Goal: Transaction & Acquisition: Obtain resource

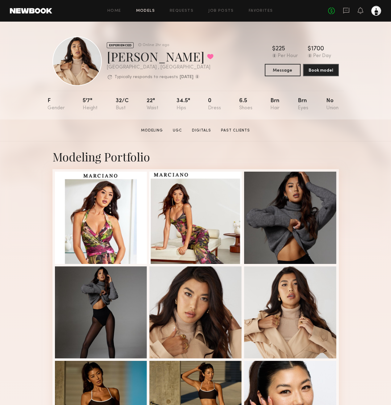
click at [147, 10] on link "Models" at bounding box center [145, 11] width 19 height 4
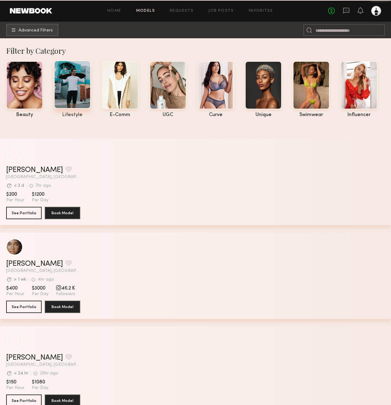
click at [75, 87] on div at bounding box center [72, 85] width 37 height 48
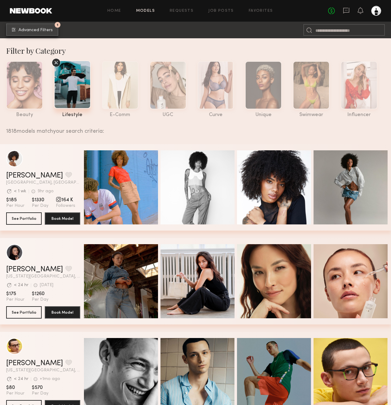
click at [33, 31] on span "Advanced Filters" at bounding box center [36, 30] width 34 height 4
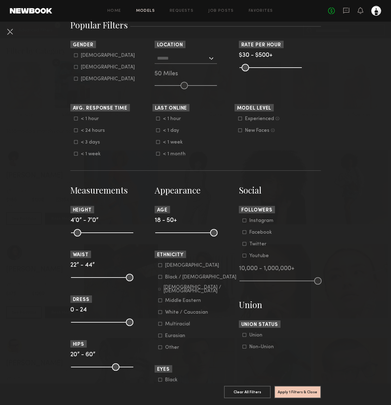
scroll to position [113, 0]
drag, startPoint x: 131, startPoint y: 278, endPoint x: 88, endPoint y: 283, distance: 43.1
type input "**"
click at [88, 282] on input "range" at bounding box center [102, 277] width 62 height 7
drag, startPoint x: 213, startPoint y: 234, endPoint x: 187, endPoint y: 236, distance: 26.0
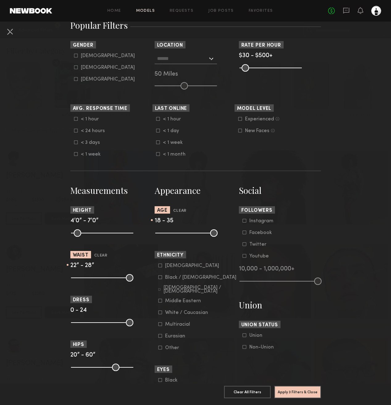
type input "**"
click at [187, 236] on input "range" at bounding box center [186, 232] width 62 height 7
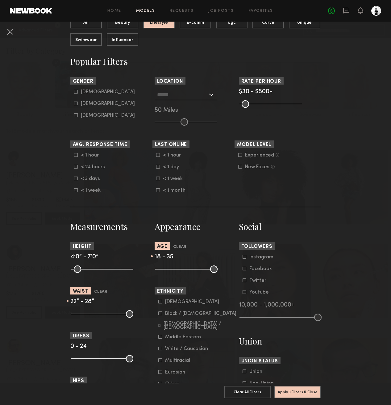
scroll to position [49, 0]
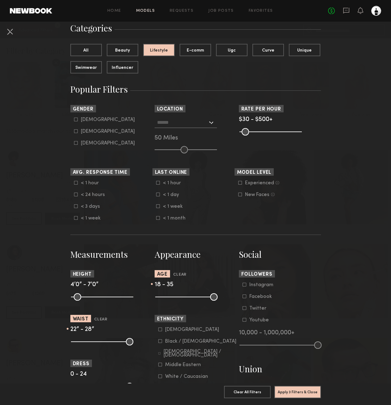
click at [211, 123] on div at bounding box center [186, 122] width 62 height 11
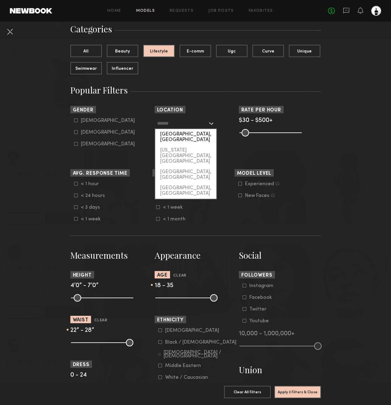
click at [195, 137] on div "[GEOGRAPHIC_DATA], [GEOGRAPHIC_DATA]" at bounding box center [185, 137] width 61 height 16
type input "**********"
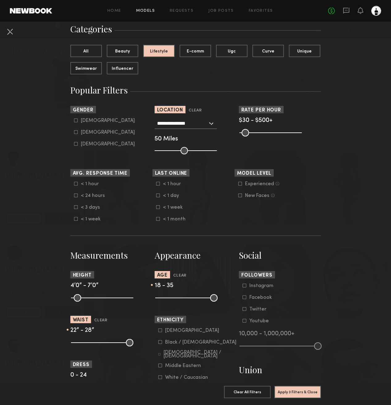
scroll to position [47, 0]
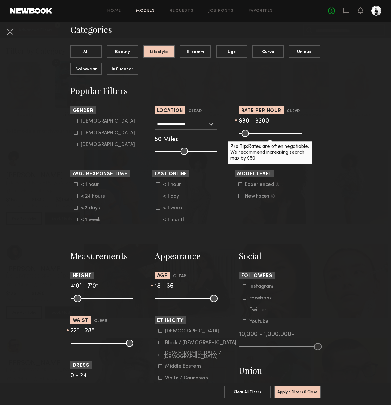
drag, startPoint x: 299, startPoint y: 134, endPoint x: 263, endPoint y: 135, distance: 36.8
type input "***"
click at [263, 135] on input "range" at bounding box center [271, 133] width 62 height 7
click at [242, 183] on icon at bounding box center [239, 184] width 3 height 3
click at [302, 393] on button "Apply 6 Filters & Close" at bounding box center [297, 392] width 47 height 12
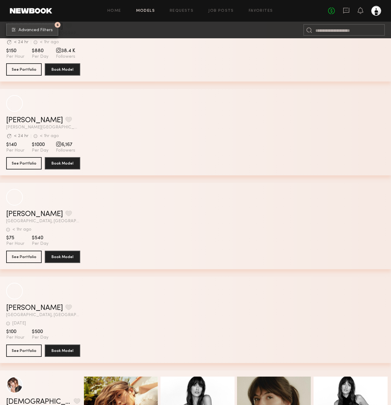
scroll to position [2171, 0]
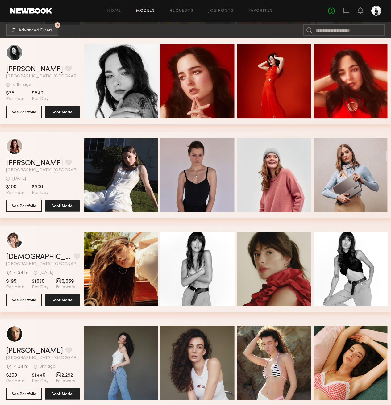
click at [20, 257] on link "Kristen J." at bounding box center [38, 256] width 65 height 7
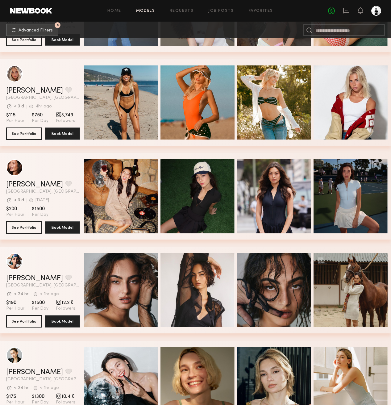
scroll to position [2525, 0]
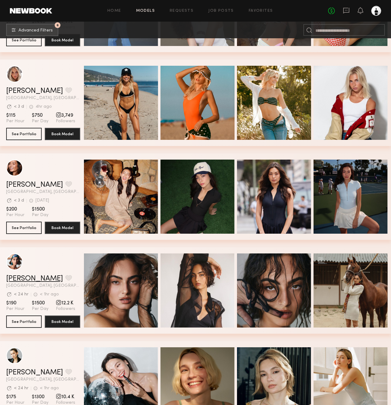
click at [20, 278] on link "Moe S." at bounding box center [34, 278] width 57 height 7
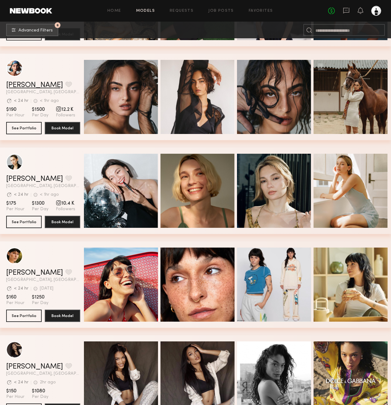
scroll to position [2752, 0]
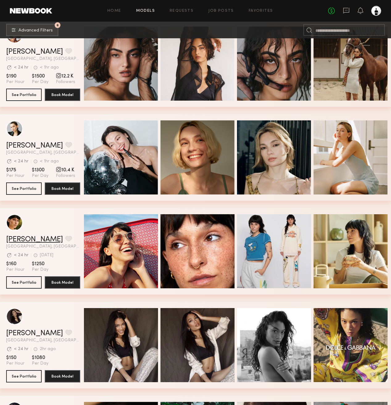
click at [26, 241] on link "Becca E." at bounding box center [34, 239] width 57 height 7
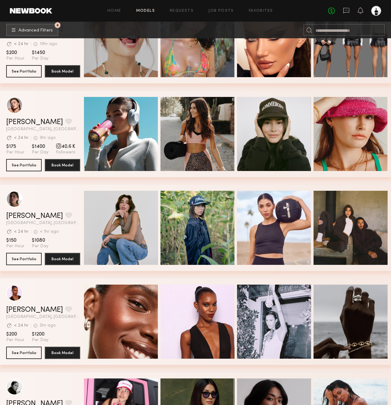
scroll to position [3246, 0]
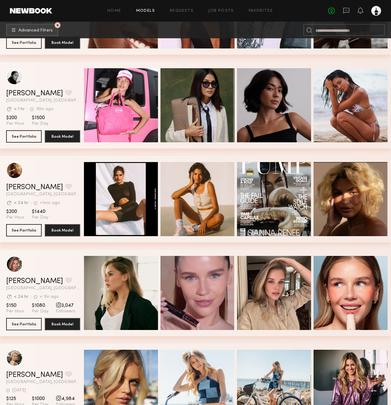
scroll to position [3554, 0]
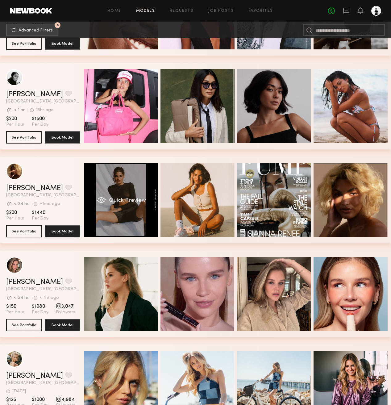
click at [128, 202] on span "Quick Preview" at bounding box center [127, 201] width 37 height 6
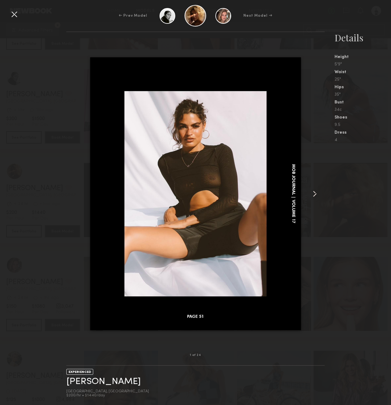
click at [311, 194] on common-icon at bounding box center [315, 194] width 10 height 10
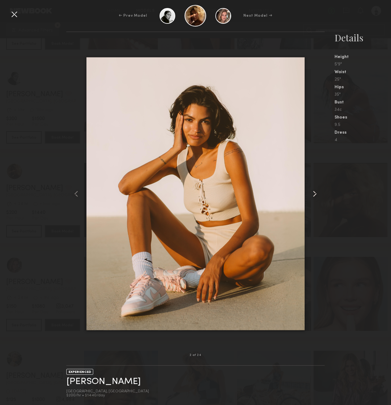
click at [311, 194] on common-icon at bounding box center [315, 194] width 10 height 10
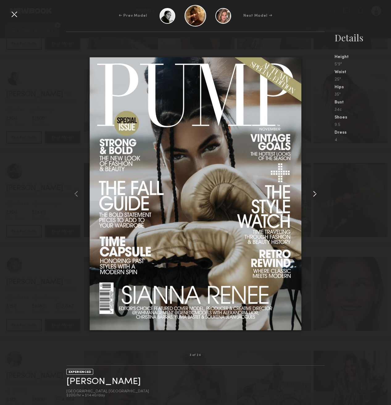
click at [311, 194] on common-icon at bounding box center [315, 194] width 10 height 10
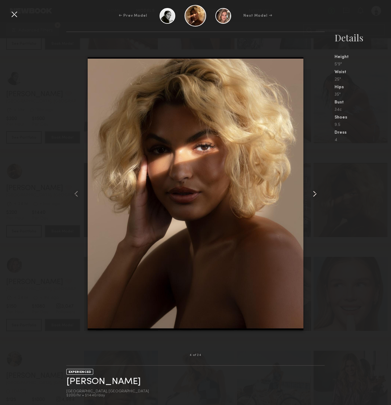
click at [311, 194] on common-icon at bounding box center [315, 194] width 10 height 10
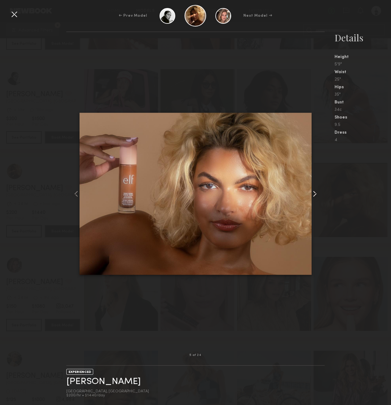
click at [311, 194] on common-icon at bounding box center [315, 194] width 10 height 10
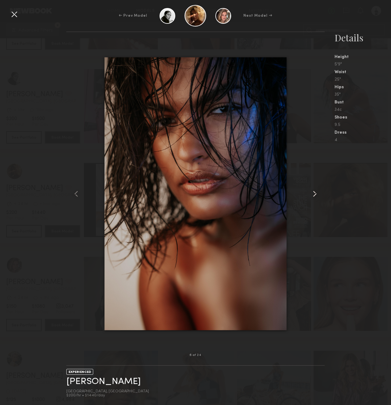
click at [311, 194] on common-icon at bounding box center [315, 194] width 10 height 10
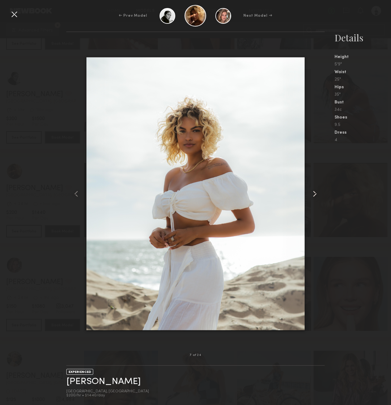
click at [311, 194] on common-icon at bounding box center [315, 194] width 10 height 10
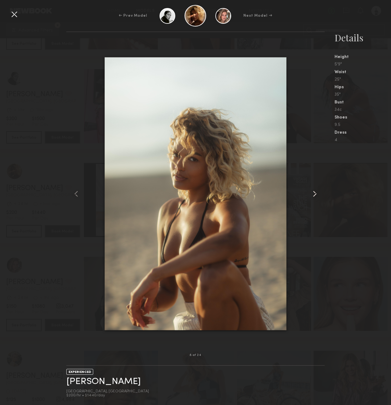
click at [311, 194] on common-icon at bounding box center [315, 194] width 10 height 10
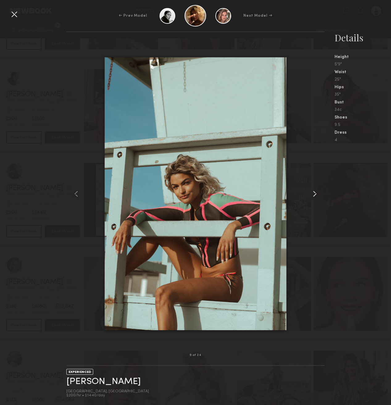
click at [311, 194] on common-icon at bounding box center [315, 194] width 10 height 10
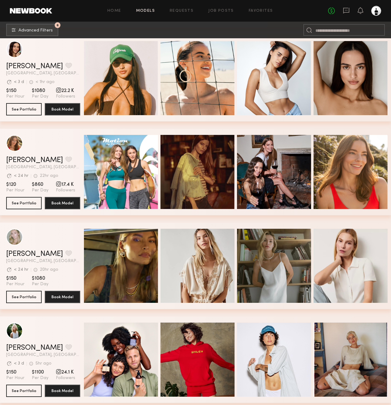
scroll to position [4450, 0]
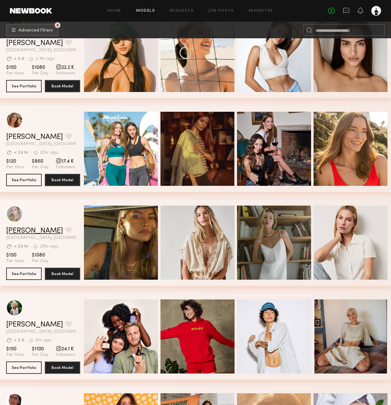
click at [23, 231] on link "Darina D." at bounding box center [34, 230] width 57 height 7
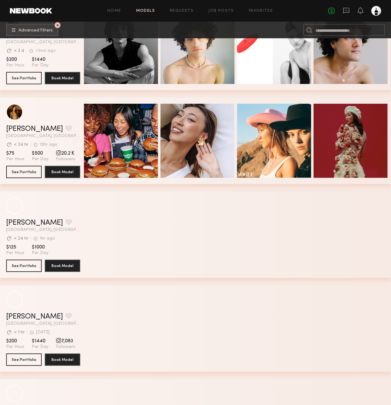
scroll to position [5611, 0]
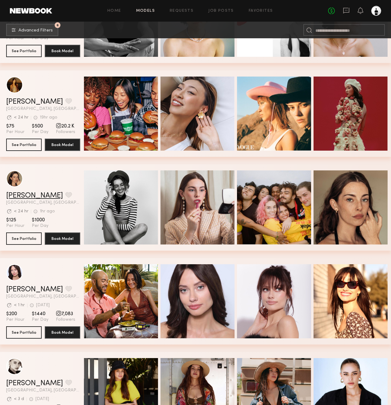
click at [16, 194] on link "Liv Y." at bounding box center [34, 195] width 57 height 7
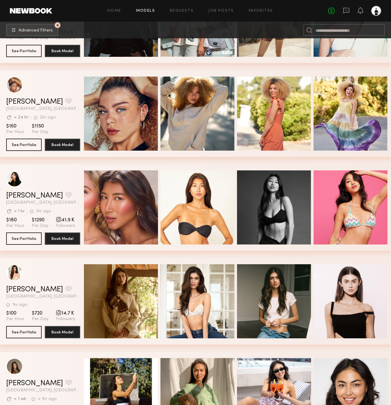
scroll to position [6175, 0]
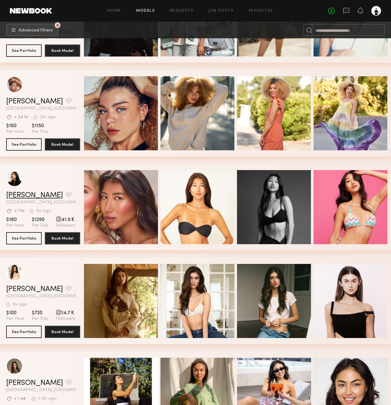
click at [22, 194] on link "Kitty W." at bounding box center [34, 195] width 57 height 7
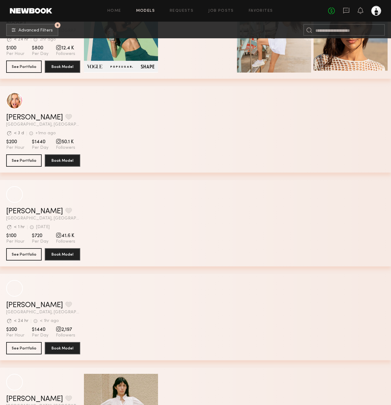
scroll to position [7106, 0]
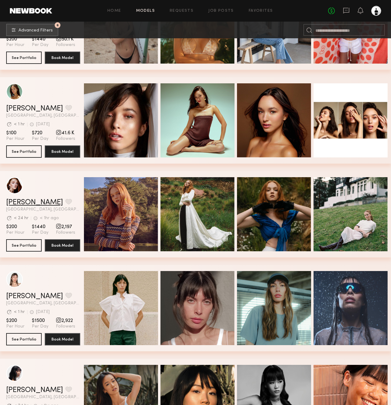
click at [20, 201] on link "Molly W." at bounding box center [34, 202] width 57 height 7
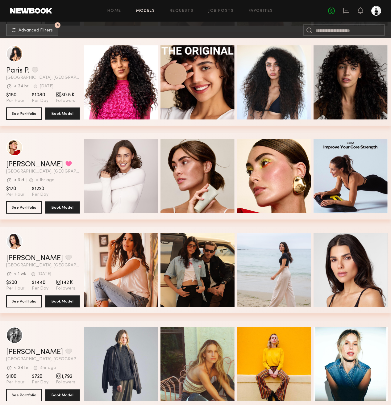
scroll to position [8366, 0]
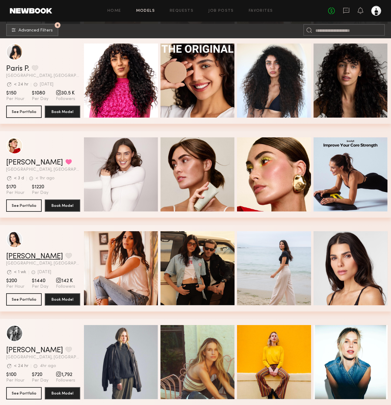
click at [17, 256] on link "Nicole P." at bounding box center [34, 256] width 57 height 7
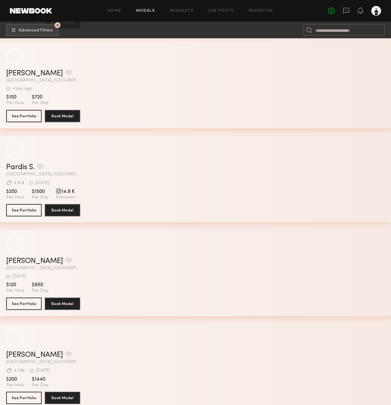
scroll to position [16148, 0]
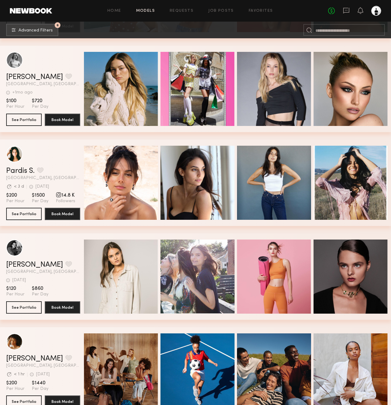
click at [23, 170] on link "Pardis S." at bounding box center [20, 170] width 28 height 7
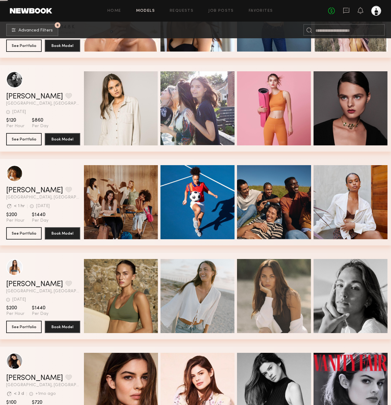
scroll to position [16358, 0]
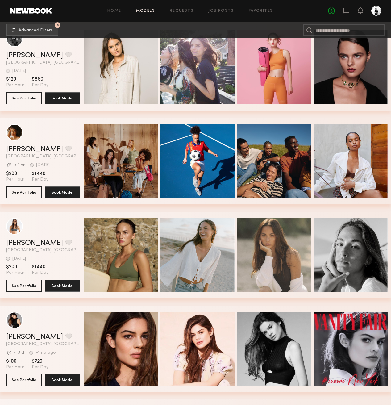
click at [30, 242] on link "Sydney M." at bounding box center [34, 243] width 57 height 7
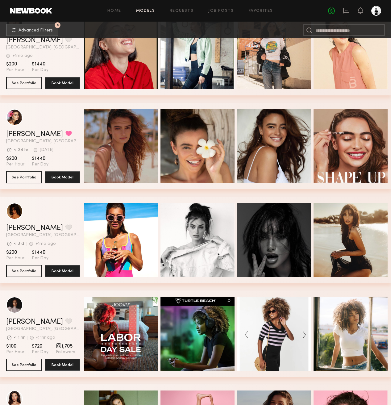
scroll to position [17129, 0]
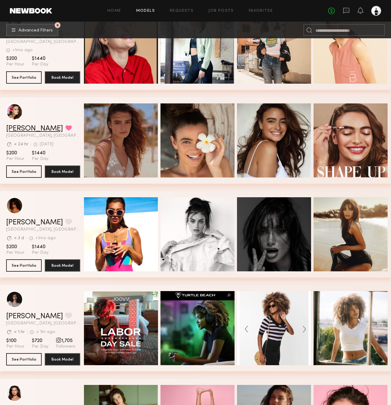
click at [23, 128] on link "Jenny R." at bounding box center [34, 128] width 57 height 7
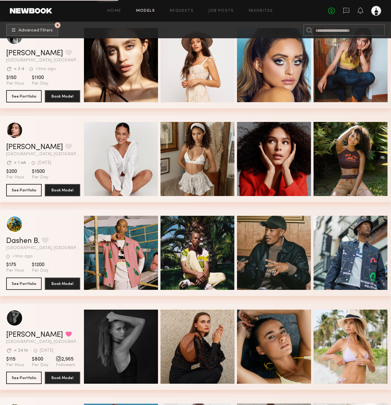
scroll to position [17576, 0]
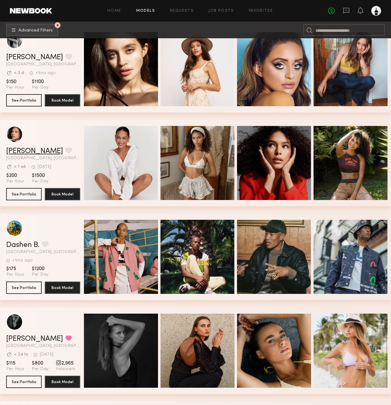
click at [26, 152] on link "Hailey B." at bounding box center [34, 151] width 57 height 7
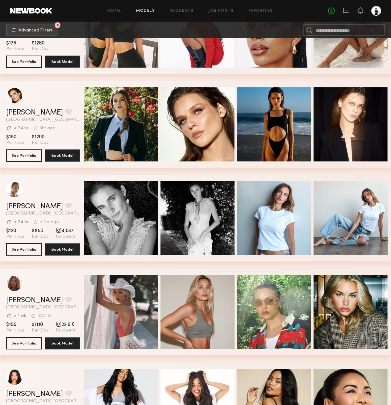
scroll to position [0, 0]
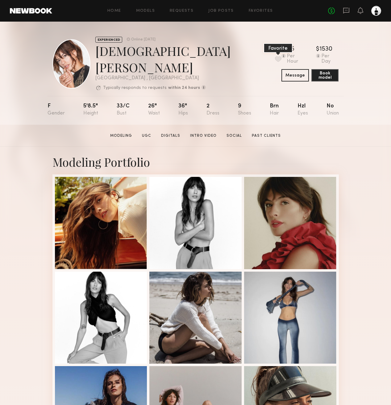
click at [275, 57] on button at bounding box center [278, 59] width 6 height 6
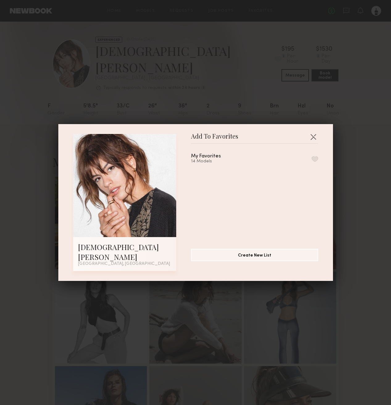
click at [318, 163] on div "My Favorites 14 Models" at bounding box center [257, 194] width 133 height 90
click at [317, 162] on button "button" at bounding box center [315, 159] width 6 height 6
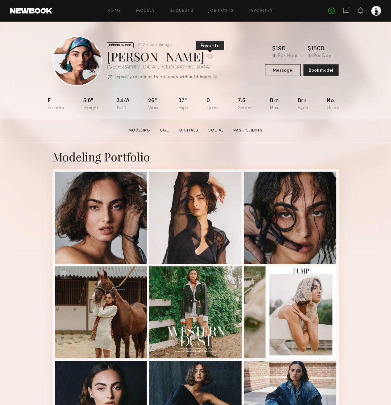
click at [207, 57] on button at bounding box center [210, 57] width 6 height 6
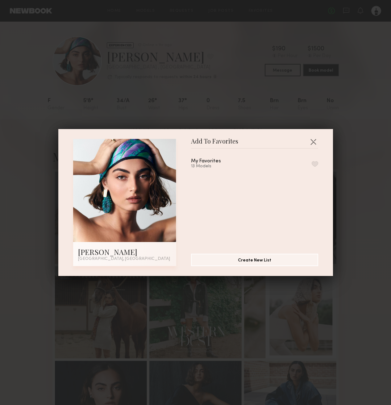
click at [314, 165] on button "button" at bounding box center [315, 164] width 6 height 6
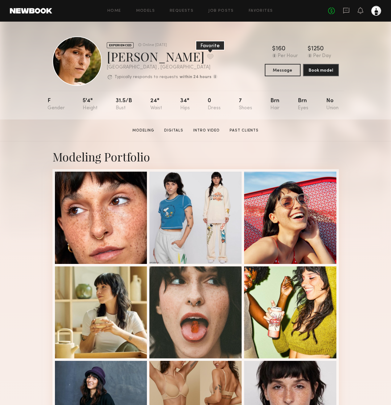
click at [207, 56] on button at bounding box center [210, 57] width 6 height 6
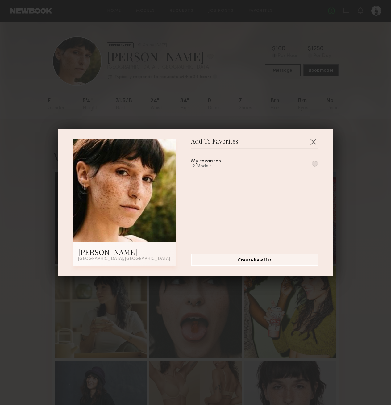
click at [312, 162] on button "button" at bounding box center [315, 164] width 6 height 6
click at [314, 142] on button "button" at bounding box center [313, 142] width 10 height 10
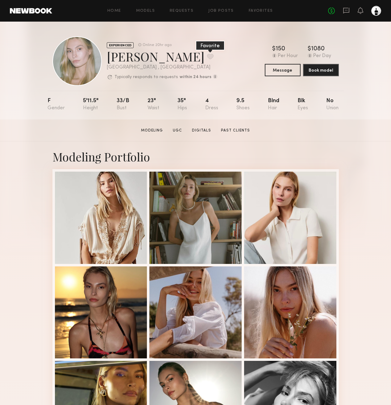
click at [207, 58] on button at bounding box center [210, 57] width 6 height 6
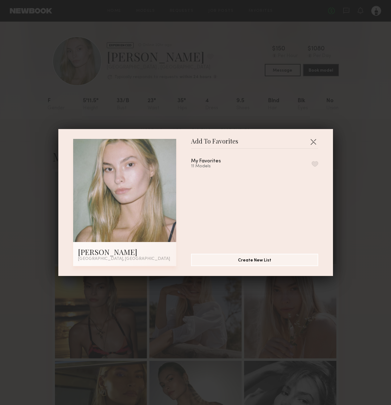
click at [315, 164] on button "button" at bounding box center [315, 164] width 6 height 6
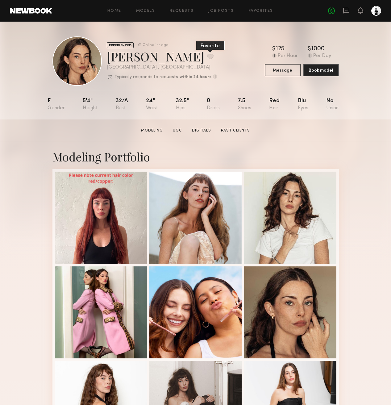
click at [207, 57] on button at bounding box center [210, 57] width 6 height 6
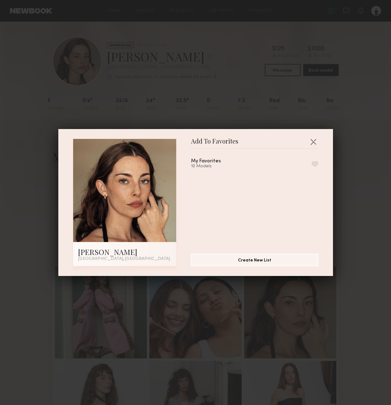
click at [313, 163] on button "button" at bounding box center [315, 164] width 6 height 6
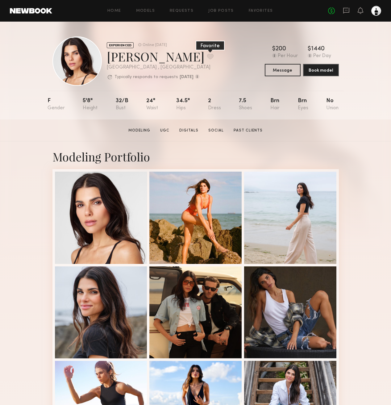
click at [207, 57] on button at bounding box center [210, 57] width 6 height 6
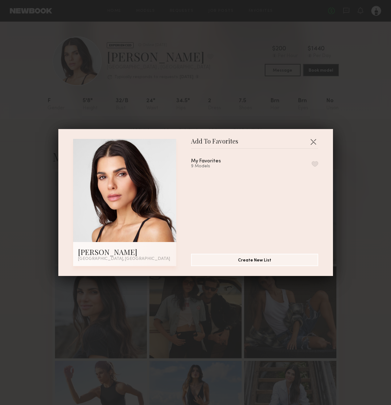
click at [315, 161] on button "button" at bounding box center [315, 164] width 6 height 6
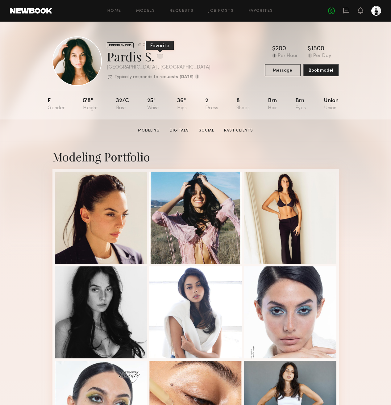
click at [161, 57] on button at bounding box center [160, 57] width 6 height 6
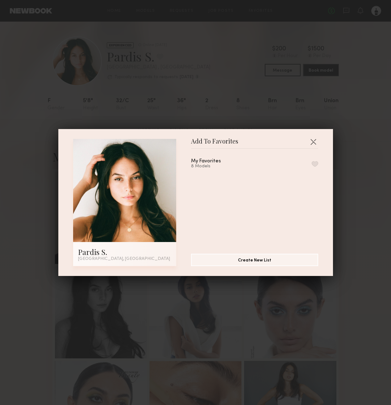
click at [315, 163] on button "button" at bounding box center [315, 164] width 6 height 6
click at [231, 94] on div "Add To Favorites Pardis S. [GEOGRAPHIC_DATA], [GEOGRAPHIC_DATA] Add To Favorite…" at bounding box center [195, 202] width 391 height 405
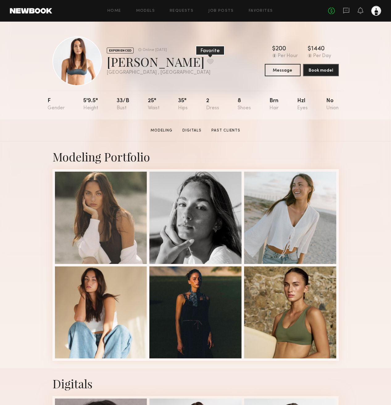
click at [207, 62] on button at bounding box center [210, 62] width 6 height 6
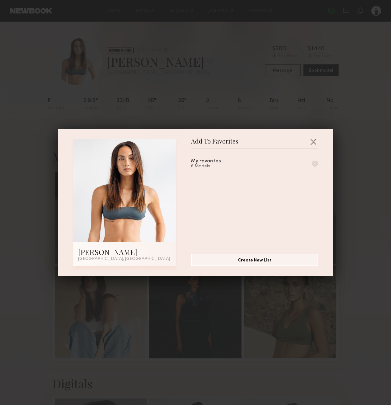
click at [317, 164] on button "button" at bounding box center [315, 164] width 6 height 6
click at [312, 143] on button "button" at bounding box center [313, 142] width 10 height 10
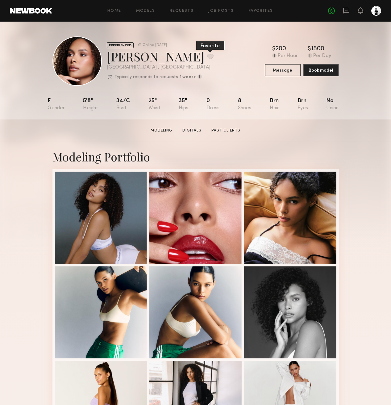
click at [207, 55] on button at bounding box center [210, 57] width 6 height 6
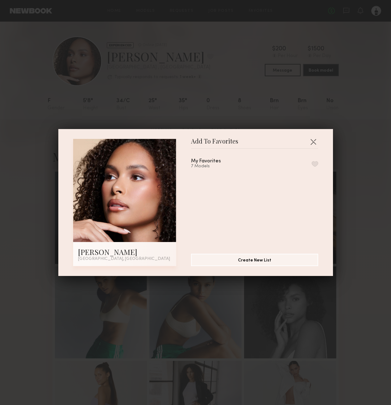
click at [313, 165] on button "button" at bounding box center [315, 164] width 6 height 6
click at [314, 141] on button "button" at bounding box center [313, 142] width 10 height 10
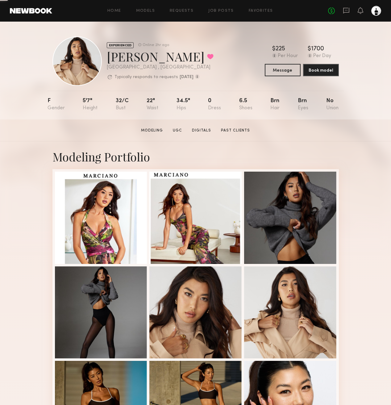
click at [141, 8] on div "Home Models Requests Job Posts Favorites Sign Out No fees up to $5,000" at bounding box center [216, 11] width 329 height 10
click at [140, 9] on link "Models" at bounding box center [145, 11] width 19 height 4
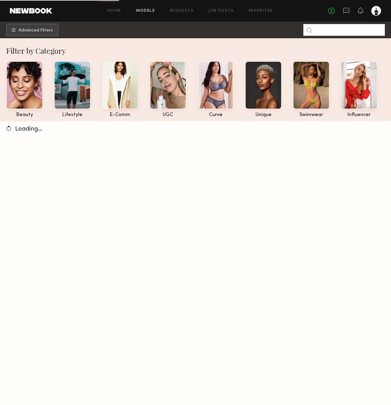
click at [337, 32] on input at bounding box center [344, 30] width 82 height 12
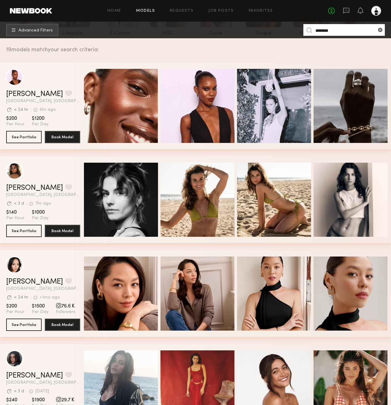
scroll to position [98, 0]
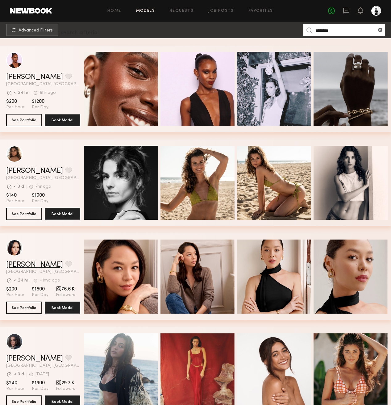
type input "********"
click at [32, 262] on link "[PERSON_NAME]" at bounding box center [34, 264] width 57 height 7
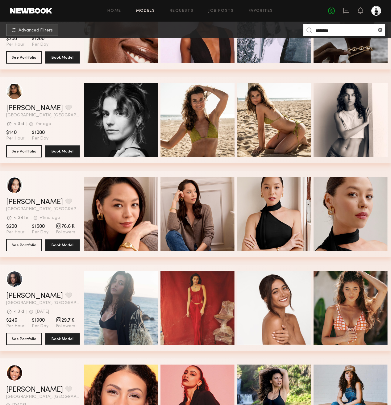
scroll to position [160, 0]
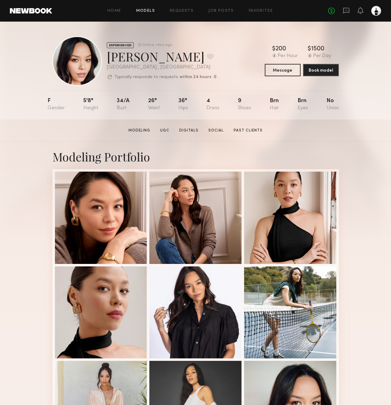
click at [149, 10] on link "Models" at bounding box center [145, 11] width 19 height 4
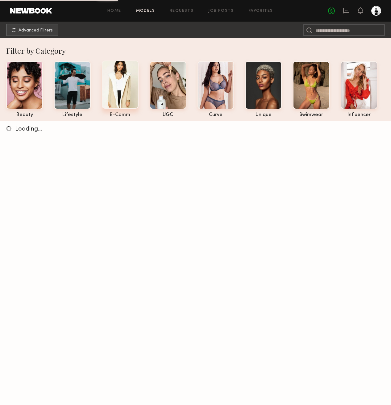
click at [131, 86] on div at bounding box center [120, 85] width 37 height 48
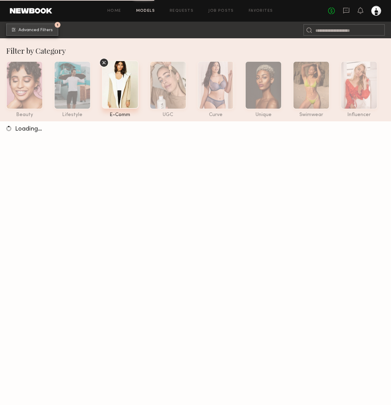
click at [46, 29] on span "Advanced Filters" at bounding box center [36, 30] width 34 height 4
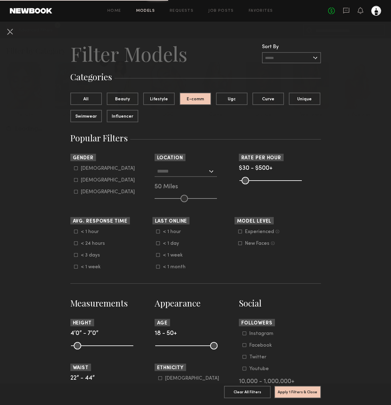
click at [176, 170] on input "text" at bounding box center [182, 171] width 51 height 10
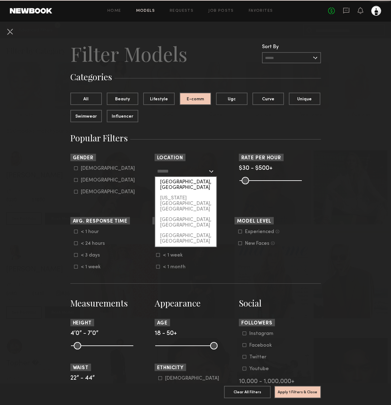
click at [184, 183] on div "[GEOGRAPHIC_DATA], [GEOGRAPHIC_DATA]" at bounding box center [185, 185] width 61 height 16
type input "**********"
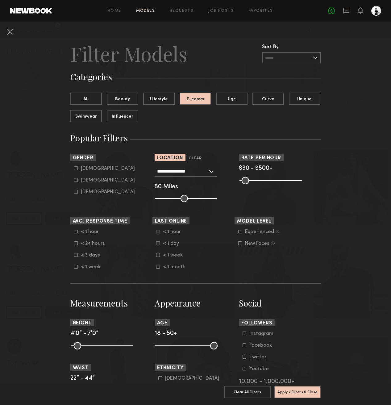
click at [75, 180] on icon at bounding box center [76, 180] width 4 height 4
type input "**"
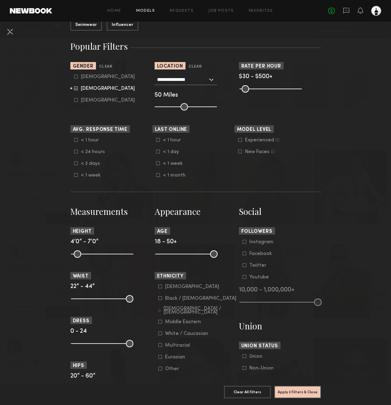
scroll to position [93, 0]
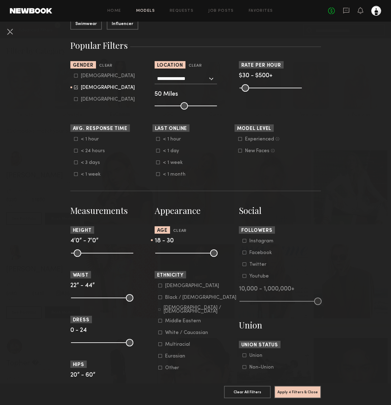
drag, startPoint x: 215, startPoint y: 254, endPoint x: 179, endPoint y: 257, distance: 36.0
click at [179, 257] on input "range" at bounding box center [186, 252] width 62 height 7
drag, startPoint x: 180, startPoint y: 255, endPoint x: 188, endPoint y: 255, distance: 8.0
type input "**"
click at [188, 255] on input "range" at bounding box center [186, 252] width 62 height 7
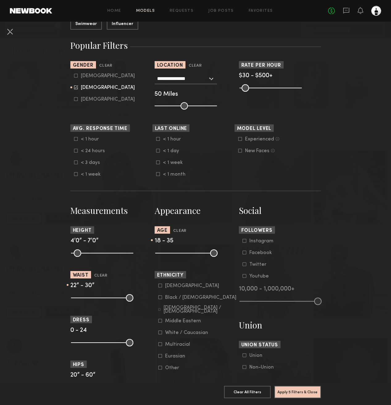
drag, startPoint x: 128, startPoint y: 298, endPoint x: 95, endPoint y: 301, distance: 33.2
type input "**"
click at [95, 301] on input "range" at bounding box center [102, 297] width 62 height 7
click at [302, 389] on button "Apply 5 Filters & Close" at bounding box center [297, 392] width 47 height 12
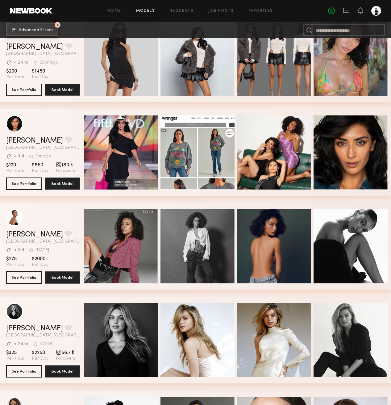
scroll to position [1394, 0]
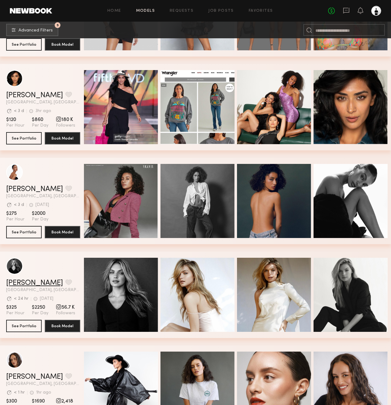
click at [24, 283] on link "Amanda G." at bounding box center [34, 282] width 57 height 7
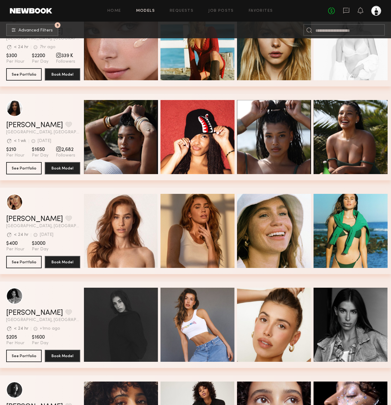
scroll to position [2498, 0]
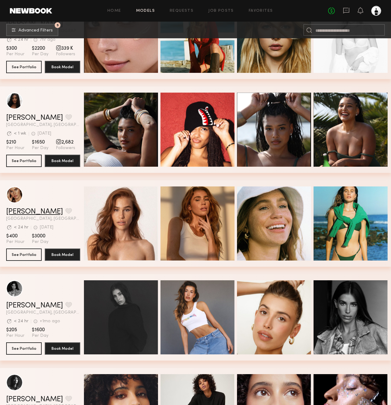
click at [16, 212] on link "Kelsey Q." at bounding box center [34, 211] width 57 height 7
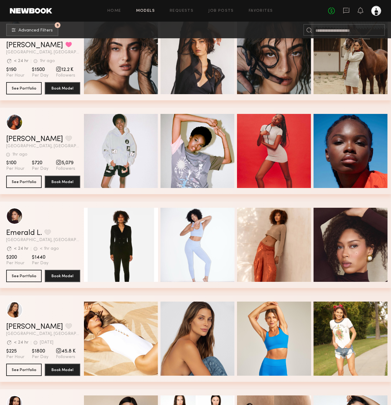
scroll to position [3281, 0]
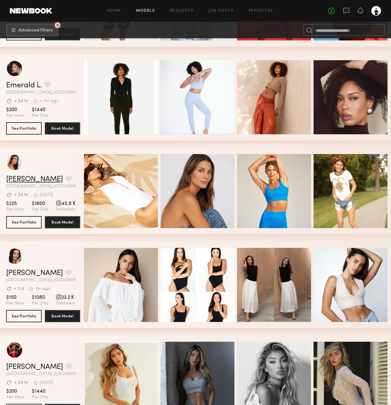
click at [20, 181] on link "Carly S." at bounding box center [34, 179] width 57 height 7
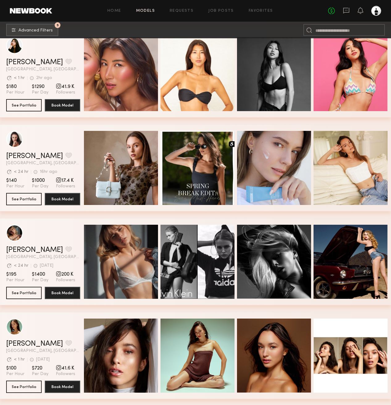
scroll to position [7250, 0]
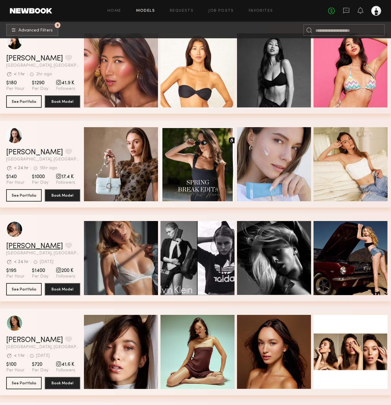
click at [22, 248] on link "Alena S." at bounding box center [34, 246] width 57 height 7
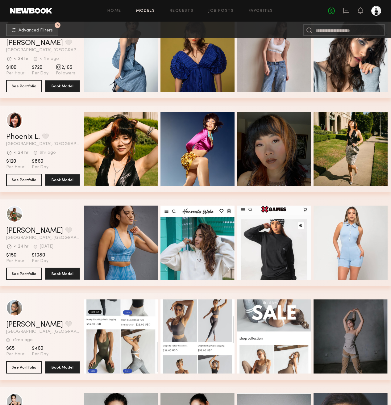
scroll to position [11603, 0]
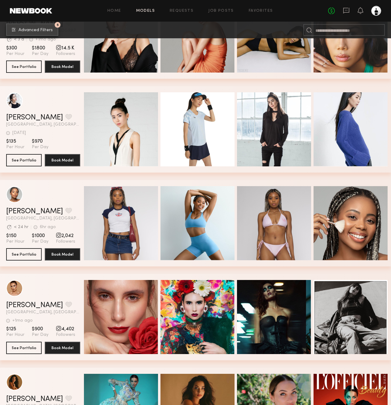
click at [33, 32] on span "Advanced Filters" at bounding box center [36, 30] width 34 height 4
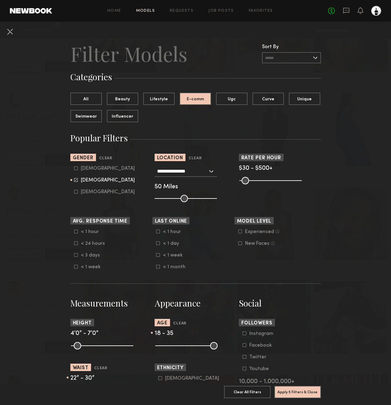
click at [33, 32] on nb-browse-filters "**********" at bounding box center [195, 360] width 391 height 677
click at [9, 32] on button at bounding box center [10, 32] width 10 height 10
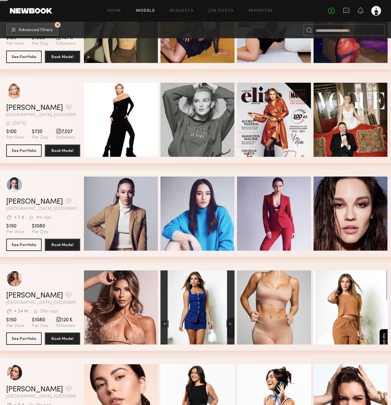
scroll to position [12102, 0]
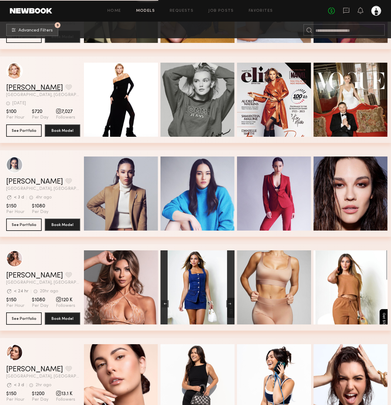
click at [24, 88] on link "[PERSON_NAME]" at bounding box center [34, 87] width 57 height 7
